Goal: Communication & Community: Answer question/provide support

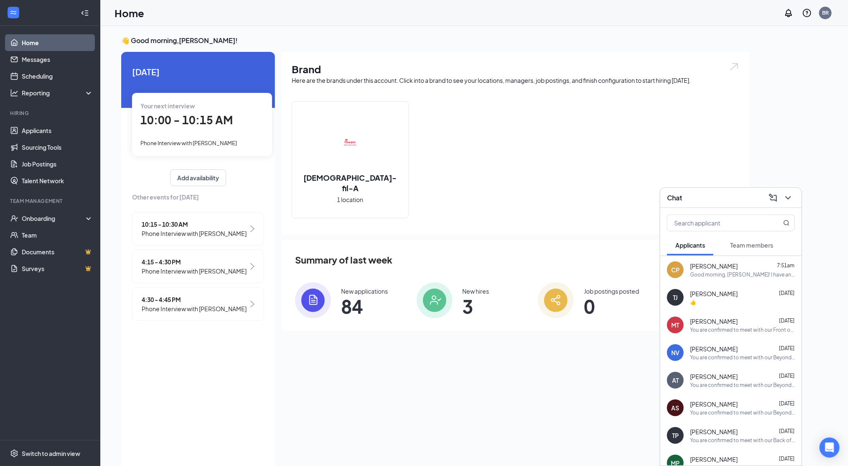
click at [465, 204] on div "[DEMOGRAPHIC_DATA]-fil-A 1 location" at bounding box center [516, 163] width 448 height 124
click at [31, 58] on link "Messages" at bounding box center [58, 59] width 72 height 17
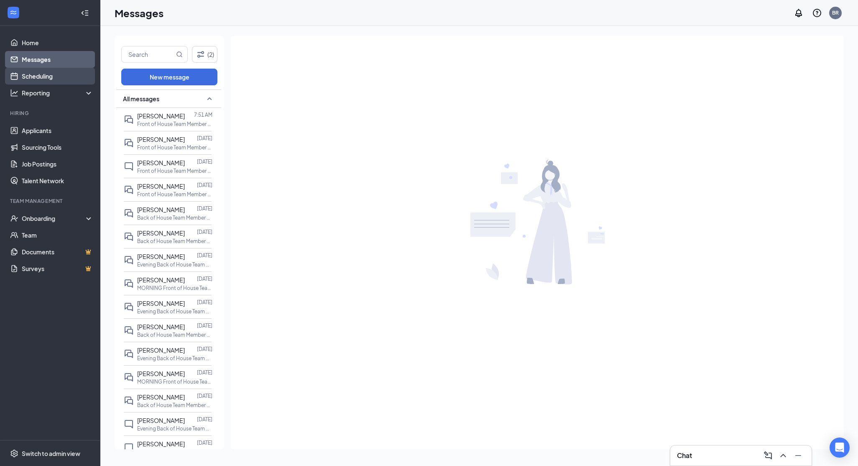
click at [45, 83] on link "Scheduling" at bounding box center [58, 76] width 72 height 17
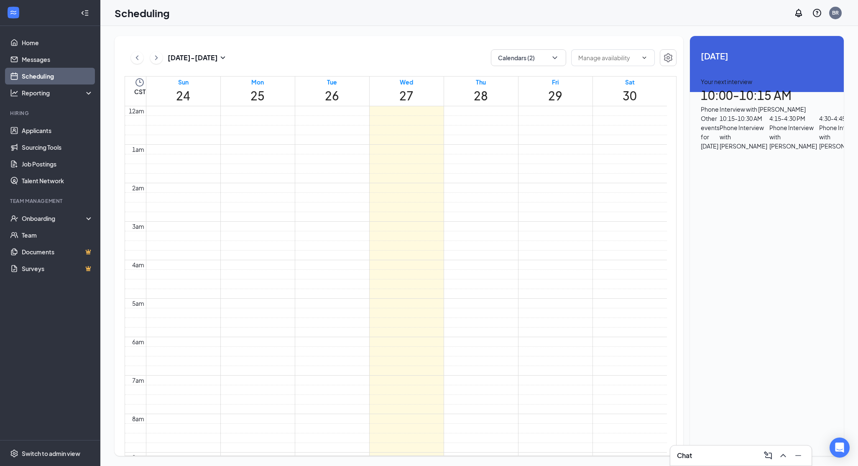
scroll to position [411, 0]
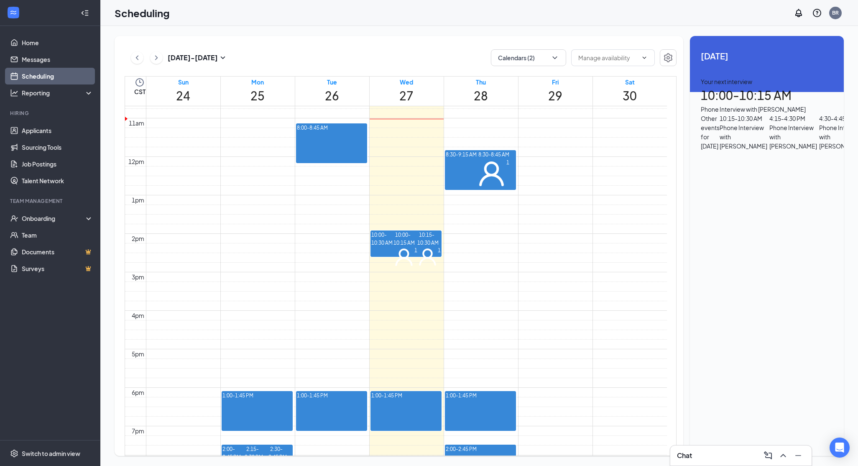
click at [402, 400] on div at bounding box center [402, 396] width 0 height 8
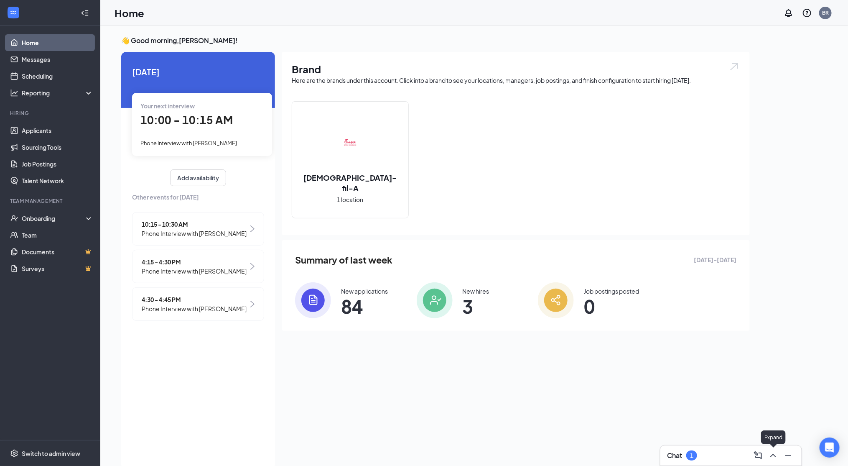
click at [775, 451] on icon "ChevronUp" at bounding box center [774, 455] width 10 height 10
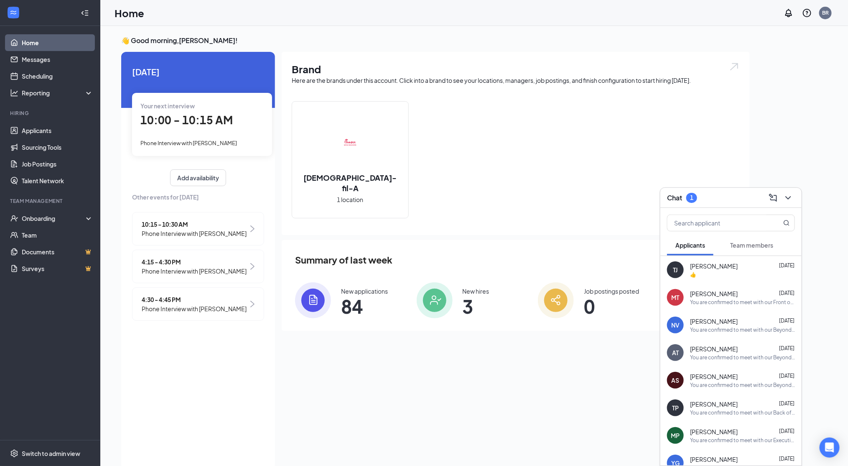
click at [741, 244] on span "Team members" at bounding box center [752, 245] width 43 height 8
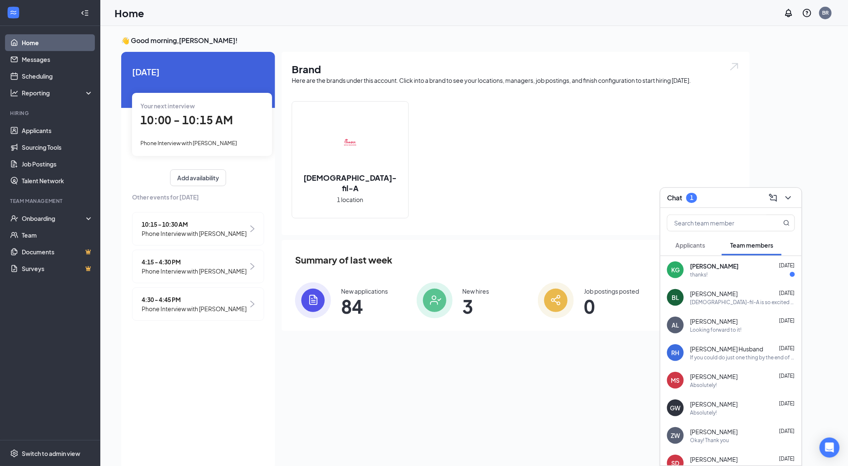
click at [723, 273] on div "thanks!" at bounding box center [742, 274] width 105 height 7
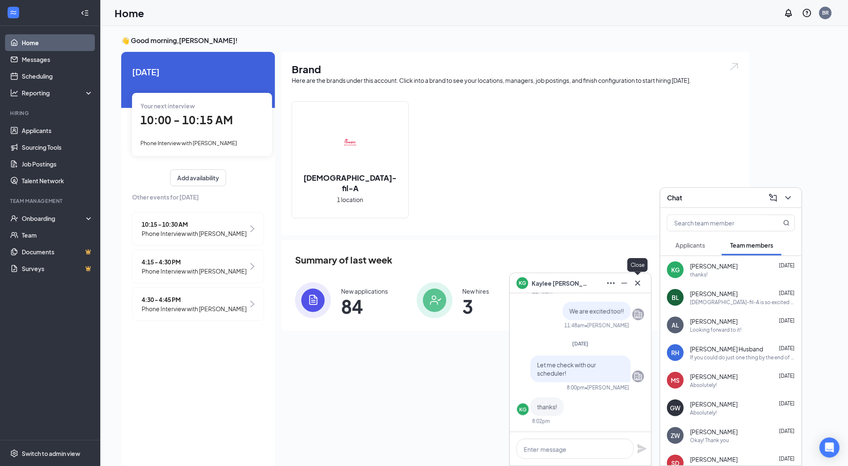
click at [641, 284] on icon "Cross" at bounding box center [638, 283] width 10 height 10
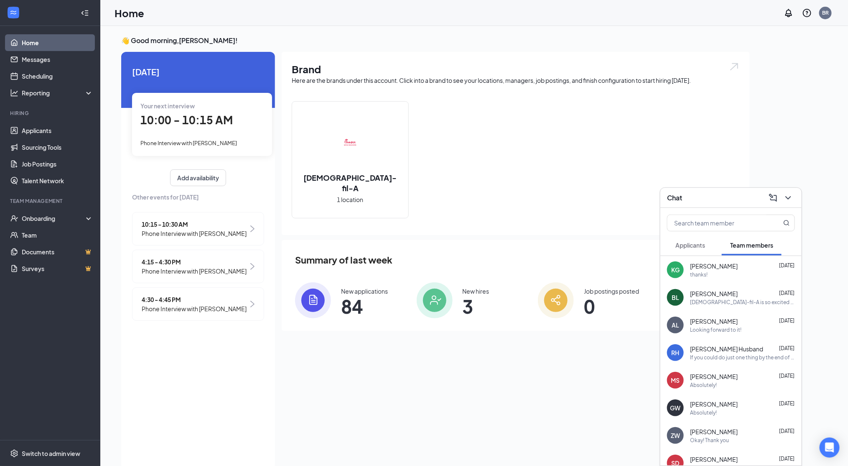
click at [39, 46] on link "Home" at bounding box center [58, 42] width 72 height 17
click at [230, 221] on span "10:15 - 10:30 AM" at bounding box center [194, 224] width 105 height 9
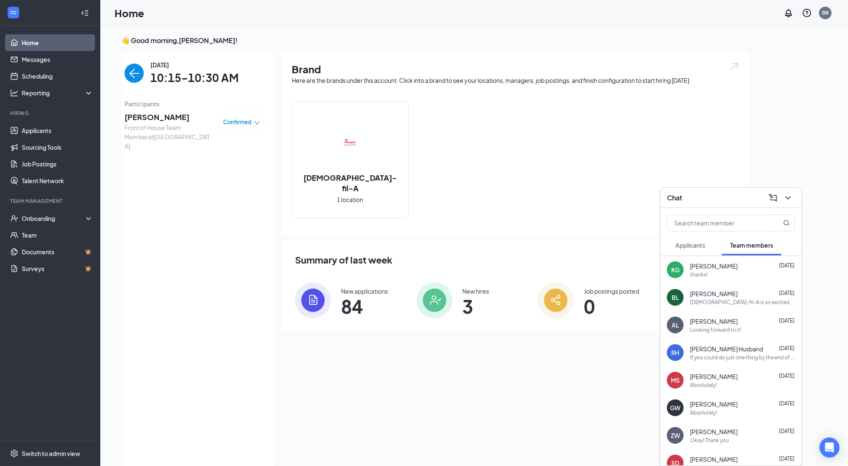
scroll to position [3, 0]
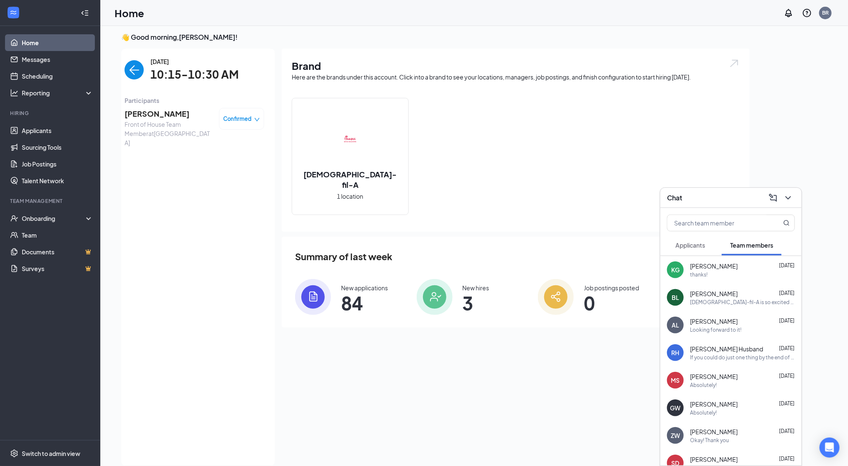
click at [686, 243] on span "Applicants" at bounding box center [691, 245] width 30 height 8
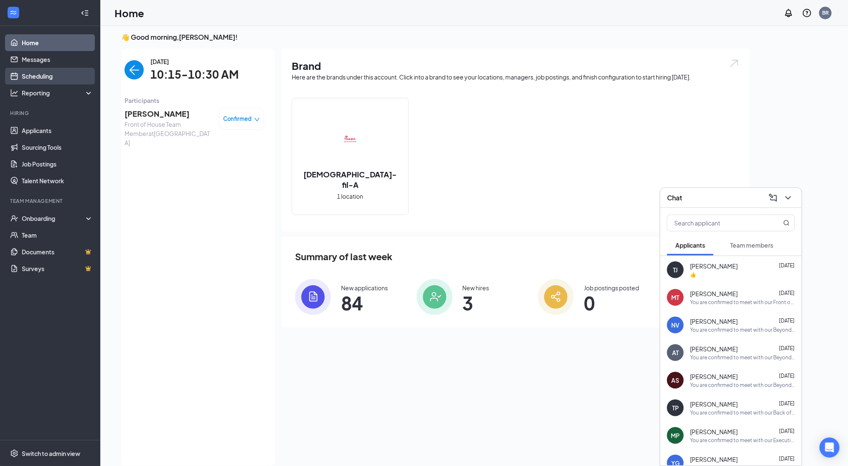
click at [42, 70] on link "Scheduling" at bounding box center [58, 76] width 72 height 17
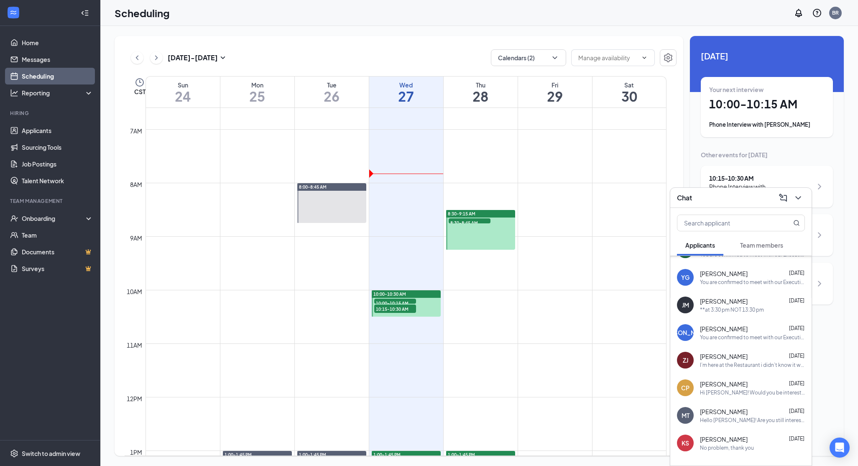
scroll to position [218, 0]
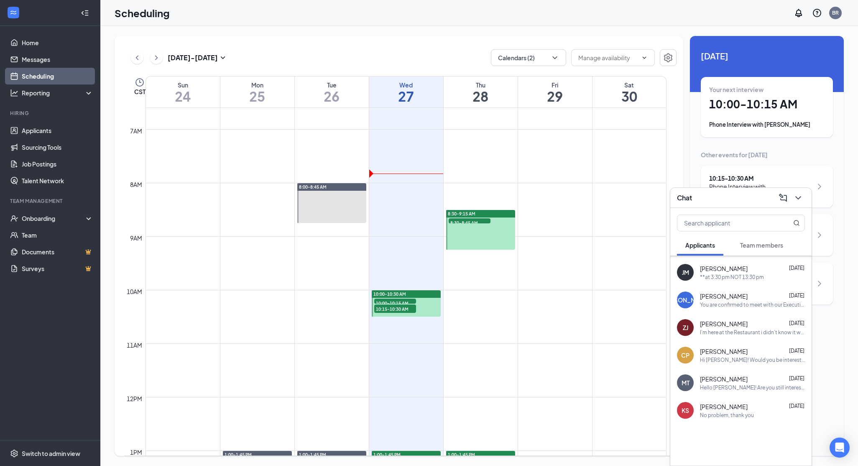
click at [758, 359] on div "Hi [PERSON_NAME]! Would you be interested in doing your phone interview [DATE] …" at bounding box center [752, 359] width 105 height 7
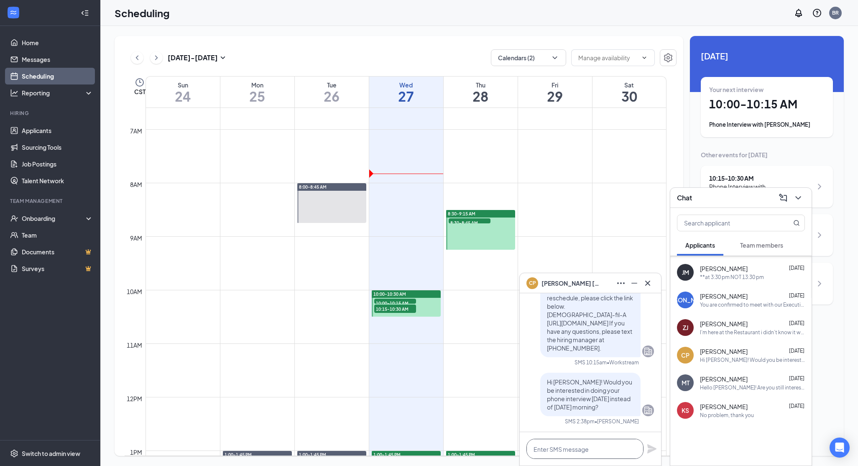
click at [571, 450] on textarea at bounding box center [584, 449] width 117 height 20
type textarea "H"
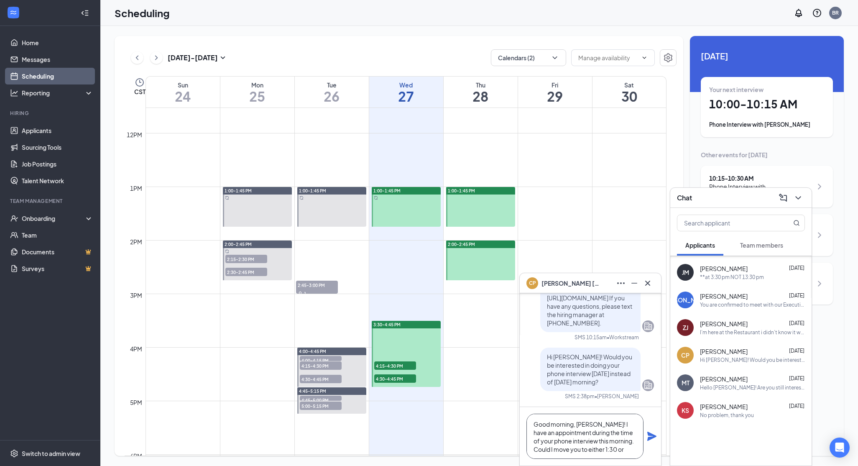
scroll to position [618, 0]
type textarea "Good morning, [PERSON_NAME]! I have an appointment during the time of your phon…"
click at [655, 437] on icon "Plane" at bounding box center [651, 436] width 9 height 9
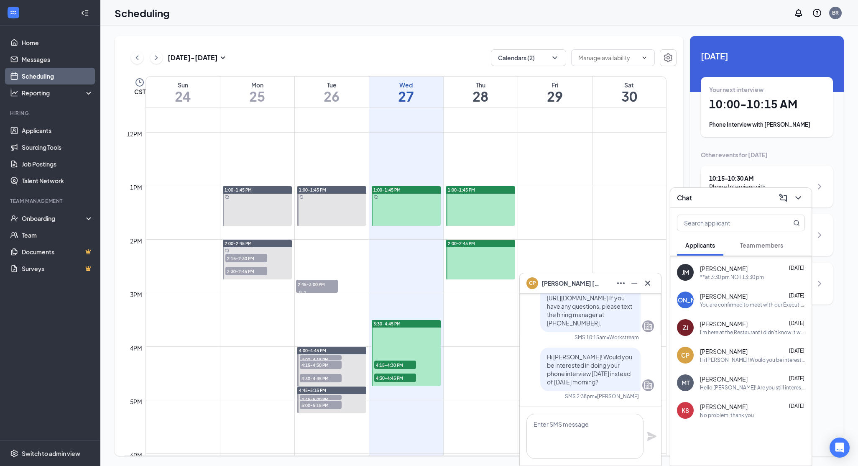
scroll to position [0, 0]
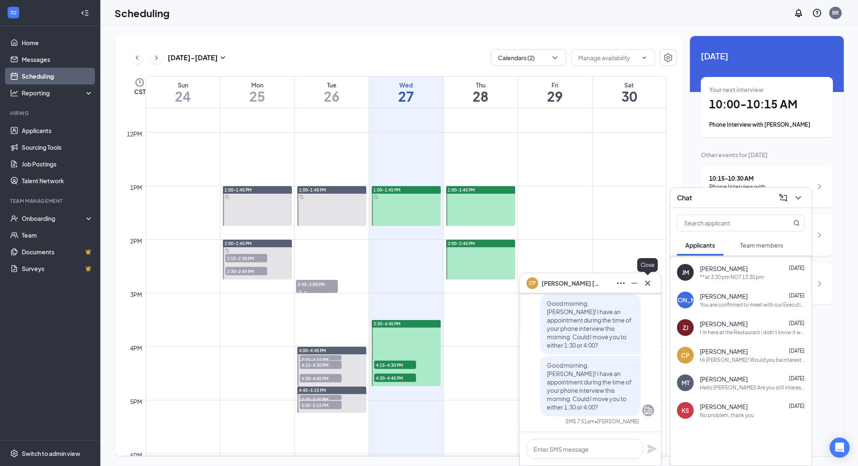
click at [648, 284] on icon "Cross" at bounding box center [647, 282] width 5 height 5
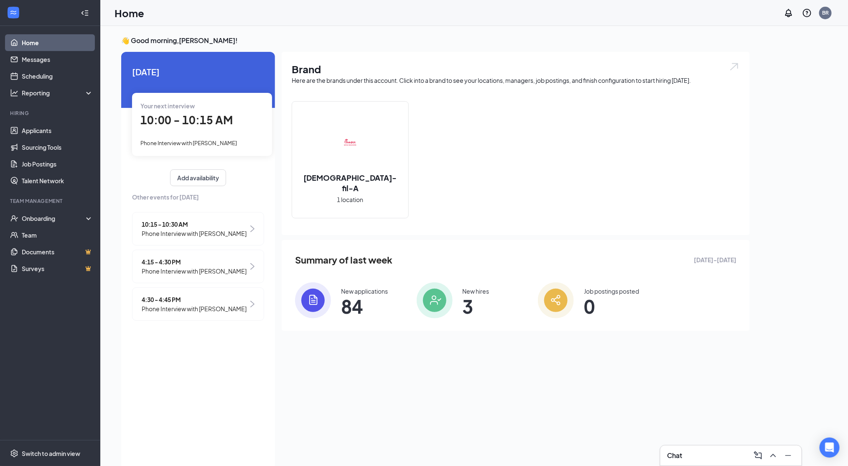
click at [353, 310] on span "84" at bounding box center [364, 306] width 47 height 15
